Goal: Transaction & Acquisition: Purchase product/service

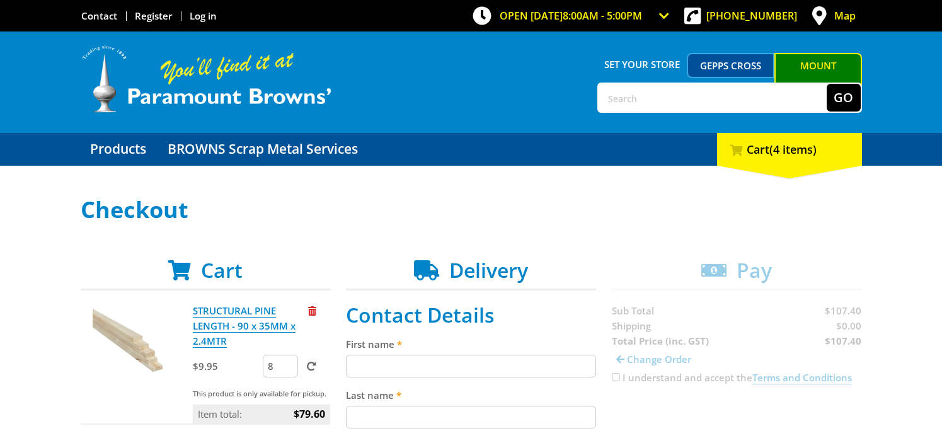
click at [596, 164] on div "Products BROWNS Scrap Metal Services 4 Cart (4 items)" at bounding box center [472, 149] width 782 height 33
click at [598, 166] on div "Products BROWNS Scrap Metal Services 4 Cart (4 items)" at bounding box center [472, 149] width 782 height 33
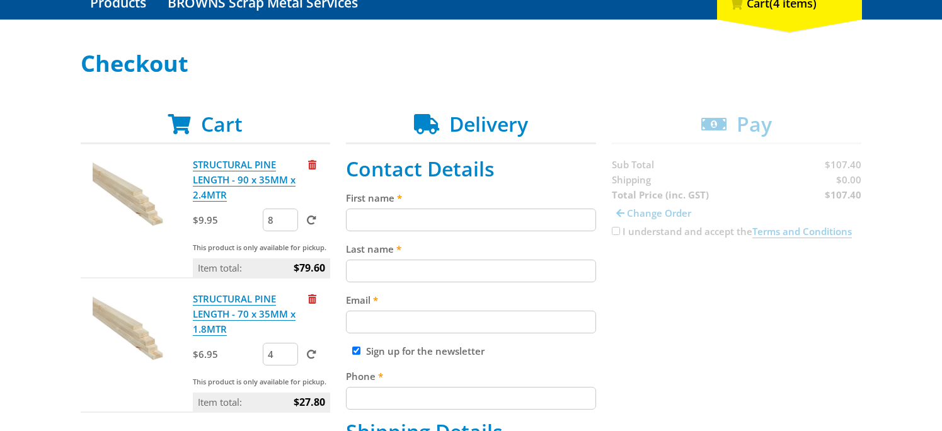
scroll to position [189, 0]
